Goal: Find specific page/section: Find specific page/section

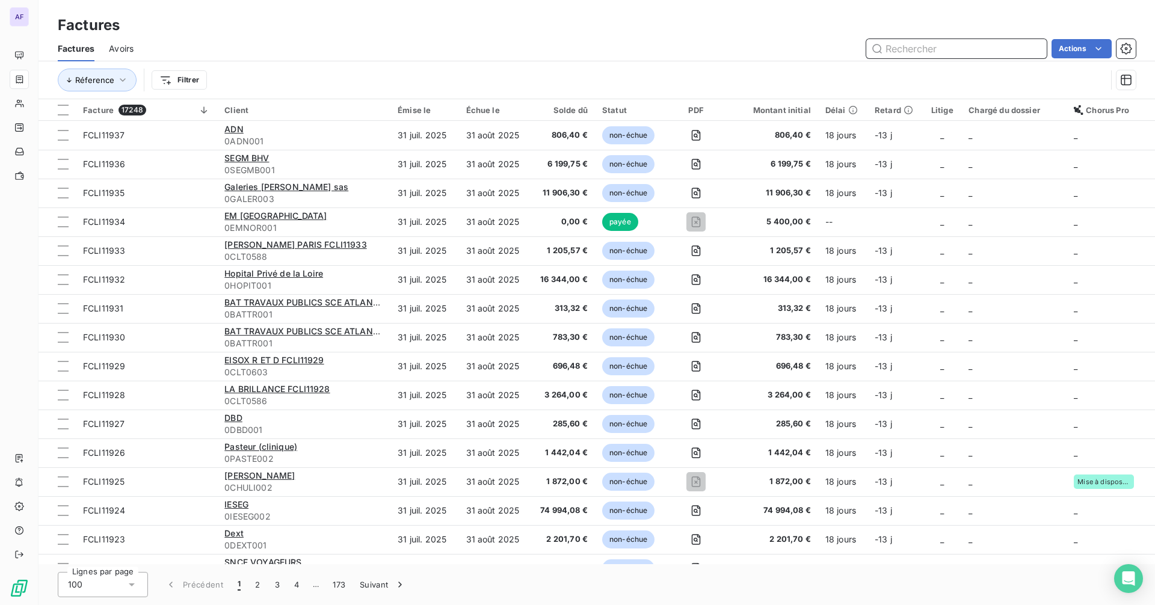
click at [904, 50] on input "text" at bounding box center [956, 48] width 180 height 19
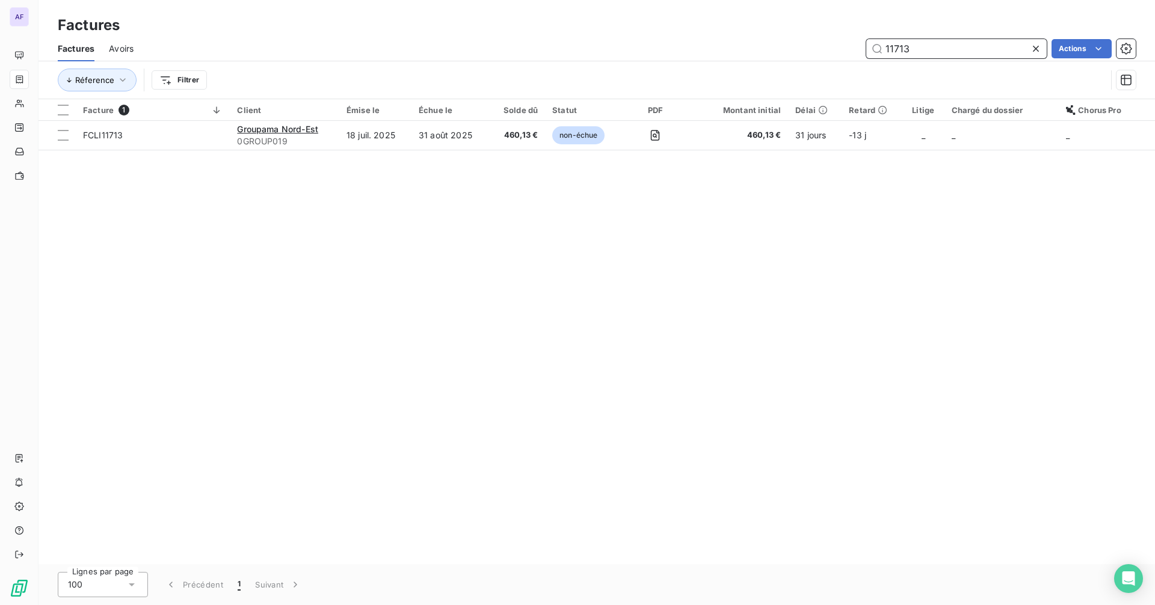
click at [921, 49] on input "11713" at bounding box center [956, 48] width 180 height 19
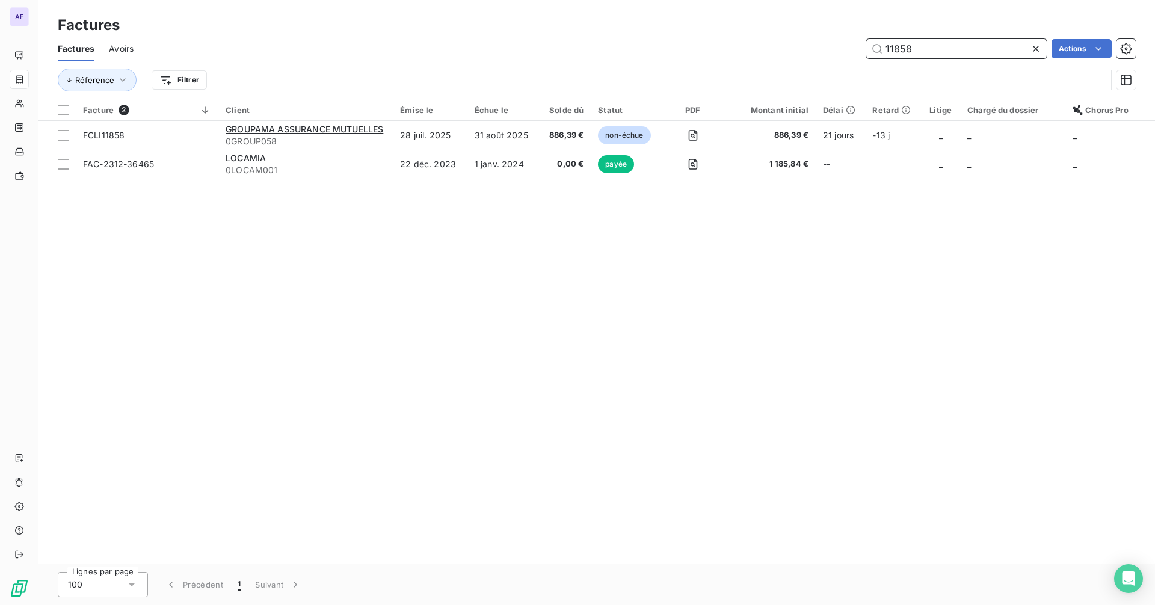
drag, startPoint x: 917, startPoint y: 46, endPoint x: 854, endPoint y: 52, distance: 63.4
click at [854, 52] on div "11858 Actions" at bounding box center [641, 48] width 987 height 19
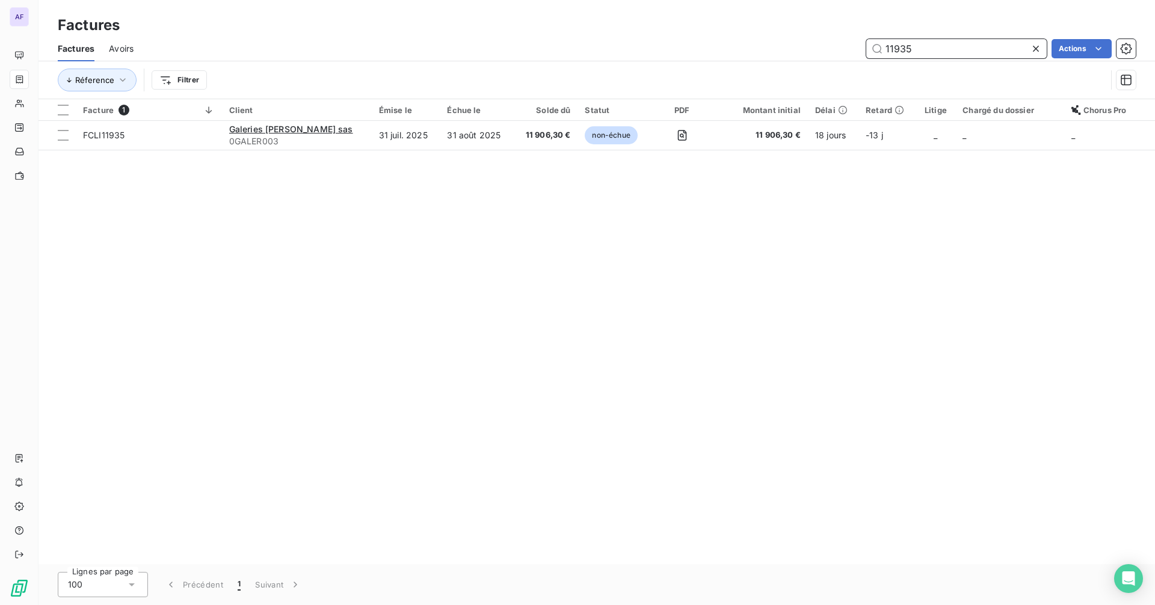
drag, startPoint x: 928, startPoint y: 48, endPoint x: 882, endPoint y: 48, distance: 45.7
click at [882, 48] on input "11935" at bounding box center [956, 48] width 180 height 19
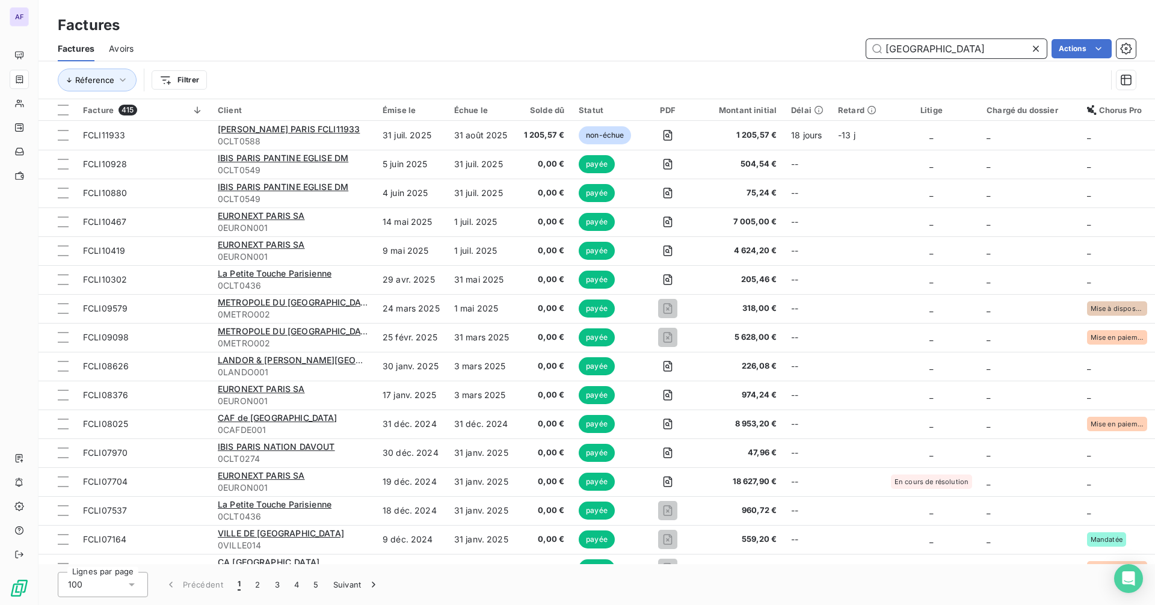
type input "[GEOGRAPHIC_DATA]"
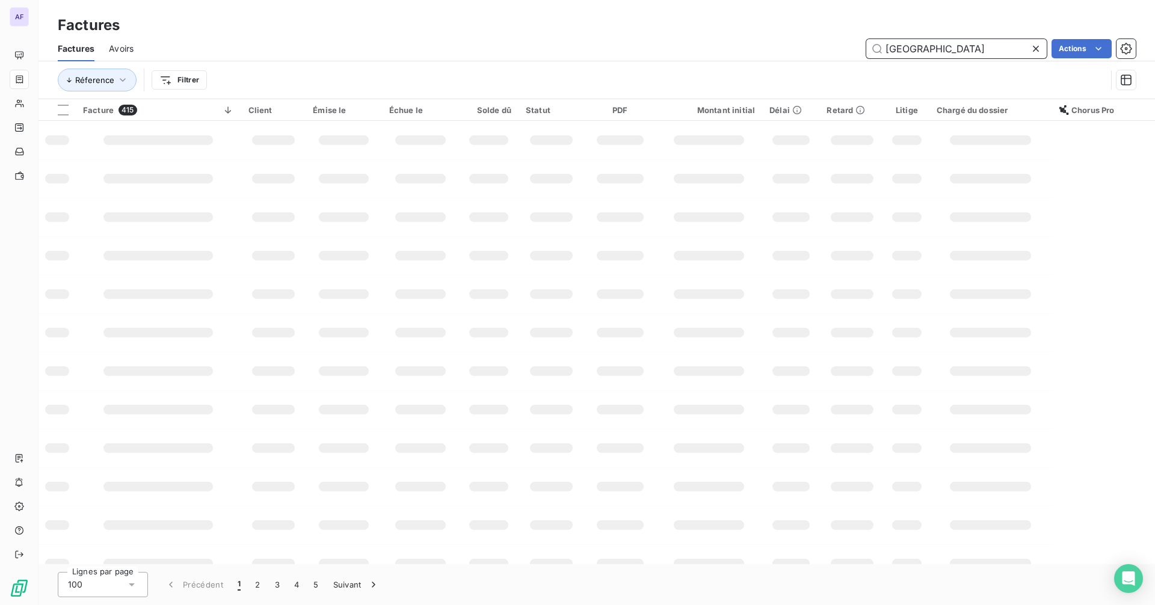
drag, startPoint x: 907, startPoint y: 48, endPoint x: 981, endPoint y: 41, distance: 74.9
click at [877, 49] on input "[GEOGRAPHIC_DATA]" at bounding box center [956, 48] width 180 height 19
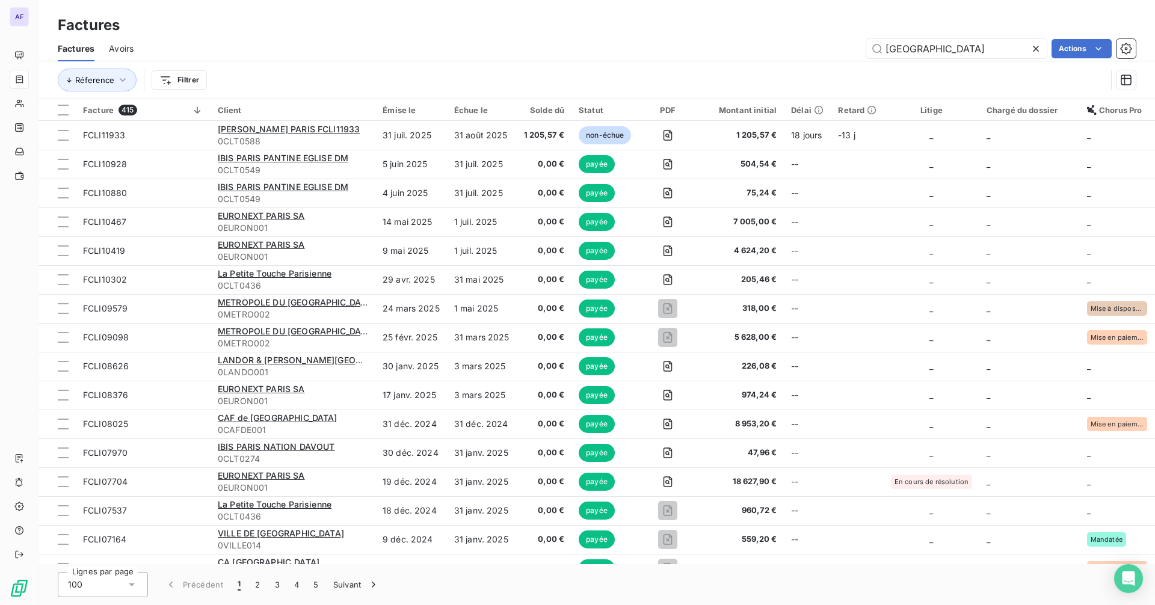
drag, startPoint x: 1039, startPoint y: 49, endPoint x: 1017, endPoint y: 49, distance: 22.3
click at [923, 49] on icon at bounding box center [1036, 49] width 12 height 12
click at [923, 50] on input "text" at bounding box center [956, 48] width 180 height 19
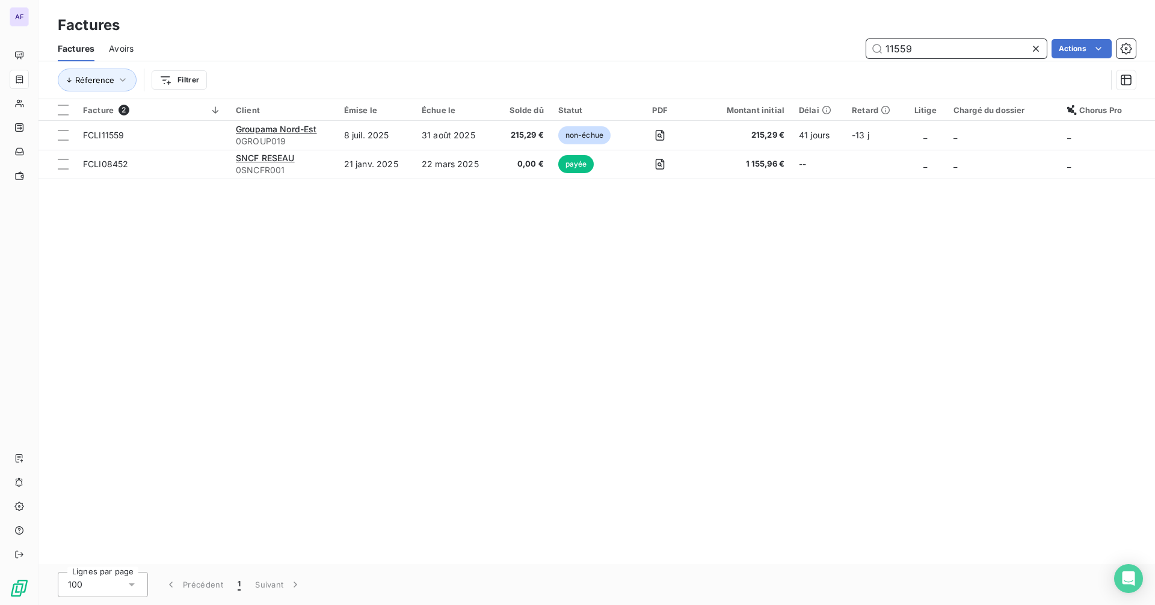
drag, startPoint x: 940, startPoint y: 53, endPoint x: 880, endPoint y: 51, distance: 59.6
click at [880, 51] on input "11559" at bounding box center [956, 48] width 180 height 19
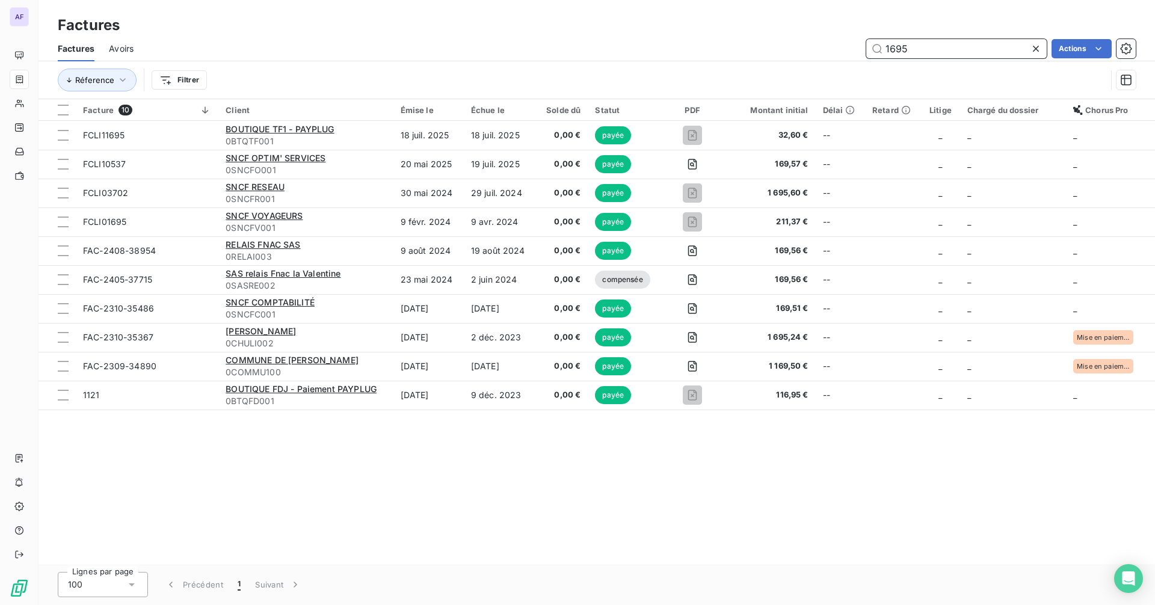
type input "1695"
